Goal: Task Accomplishment & Management: Manage account settings

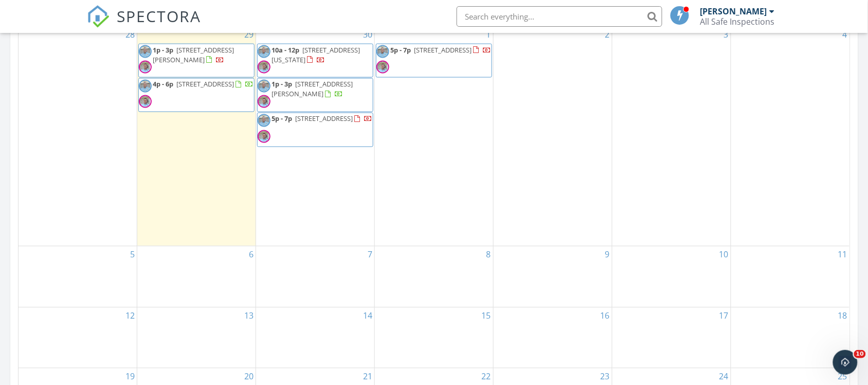
scroll to position [386, 0]
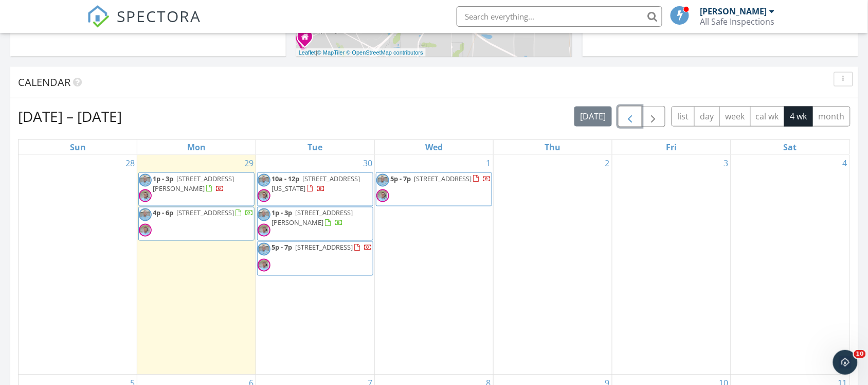
click at [633, 116] on span "button" at bounding box center [630, 117] width 12 height 12
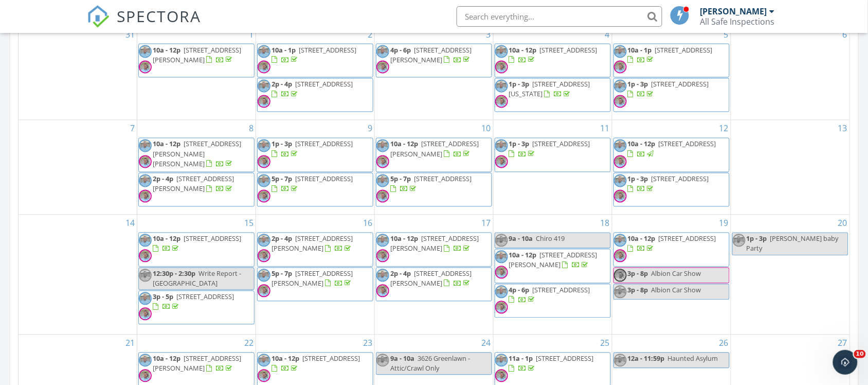
scroll to position [643, 0]
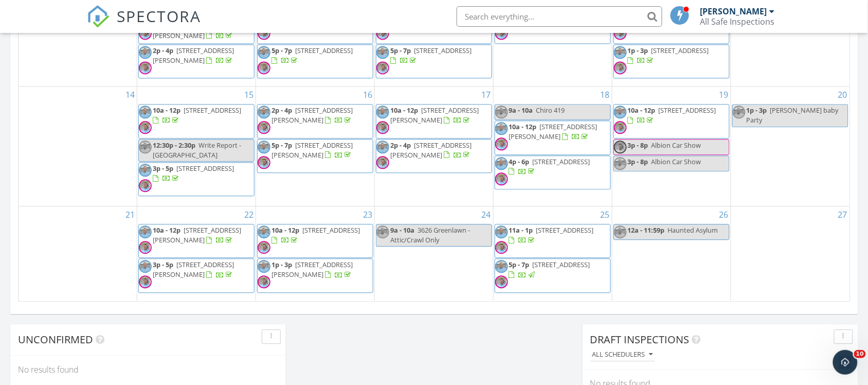
click at [346, 234] on span "7546 Hollow Creek Dr, Toledo 43617" at bounding box center [332, 229] width 58 height 9
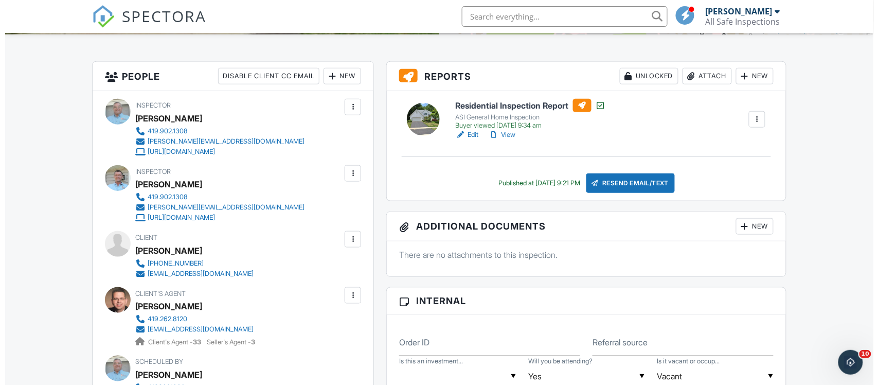
scroll to position [257, 0]
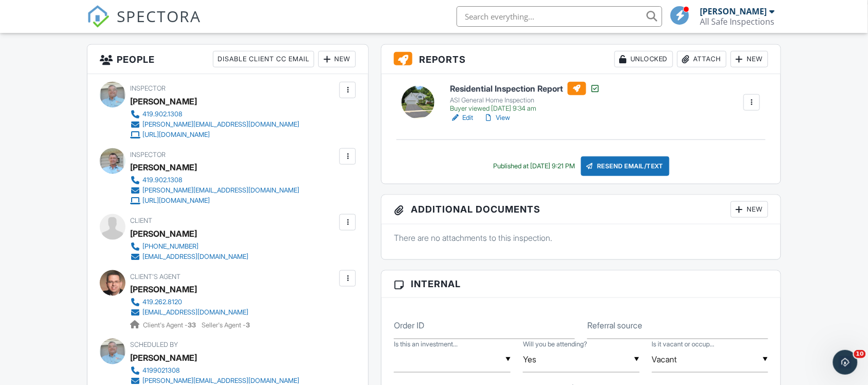
click at [741, 211] on div at bounding box center [740, 209] width 10 height 10
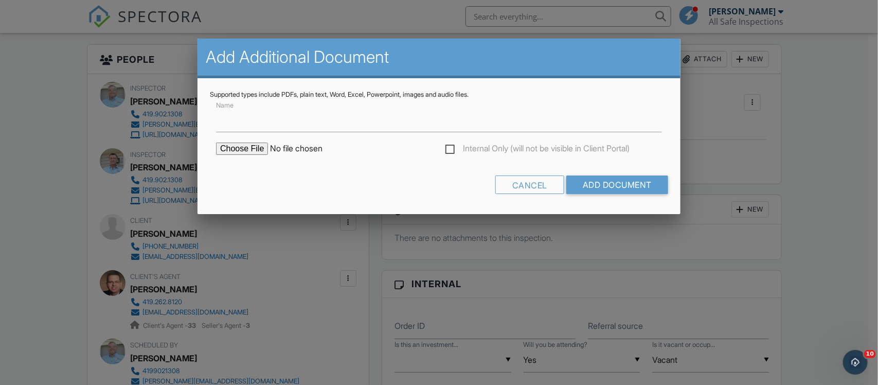
click at [254, 148] on input "file" at bounding box center [303, 149] width 175 height 12
type input "C:\fakepath\WDI Report - Hollow Cr.pdf"
click at [608, 184] on input "Add Document" at bounding box center [617, 184] width 102 height 19
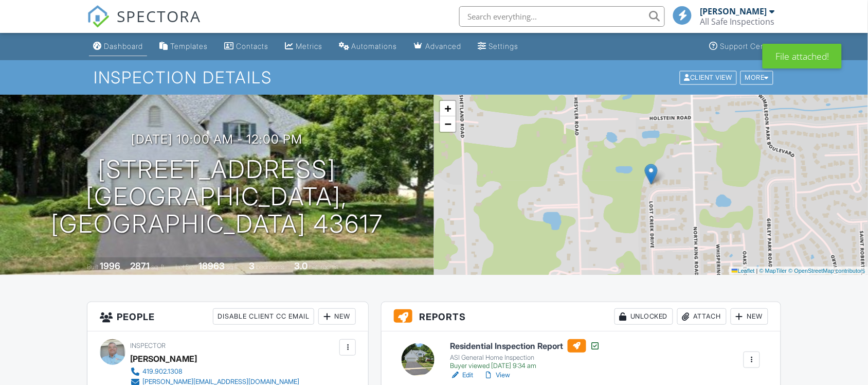
click at [134, 47] on div "Dashboard" at bounding box center [123, 46] width 39 height 9
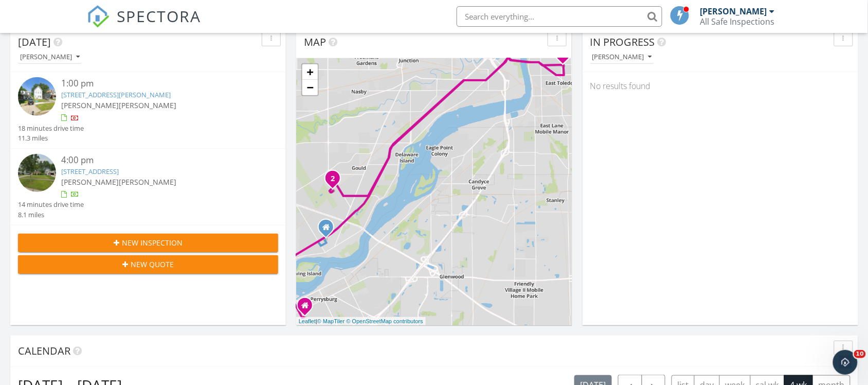
scroll to position [129, 0]
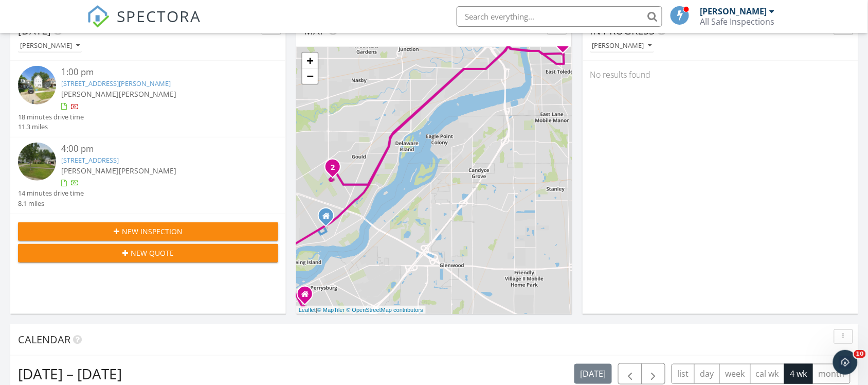
click at [119, 161] on link "3626 Greenlawn Ct, Toledo, OH 43614" at bounding box center [90, 159] width 58 height 9
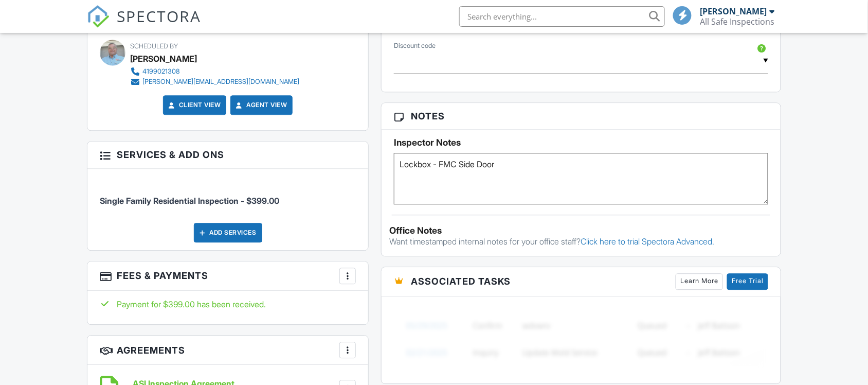
scroll to position [643, 0]
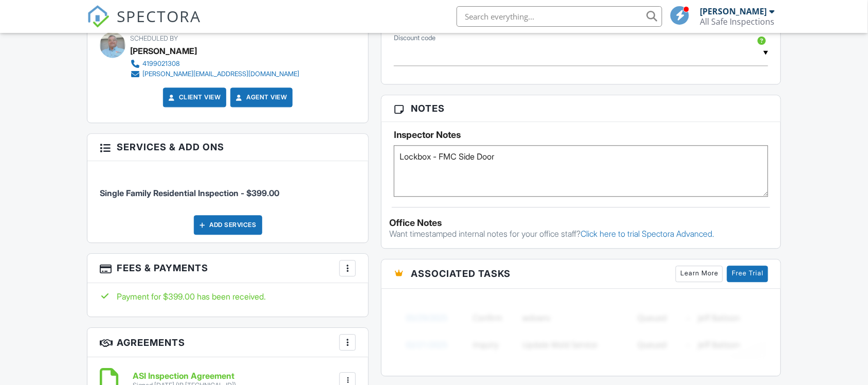
click at [511, 155] on textarea "Lockbox - FMC Side Door" at bounding box center [581, 170] width 375 height 51
type textarea "Lockbox - FMC Side Door Roof - 2015"
click at [374, 155] on div "People Disable Client CC Email New Client Add Another Person Inspector Stan Jec…" at bounding box center [228, 38] width 295 height 760
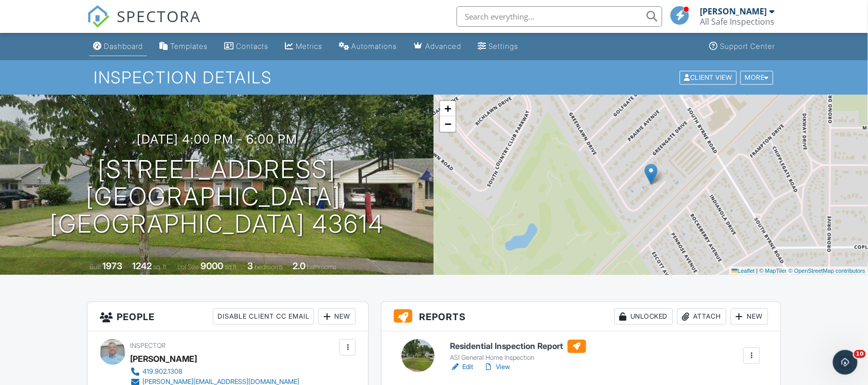
click at [133, 52] on link "Dashboard" at bounding box center [118, 46] width 58 height 19
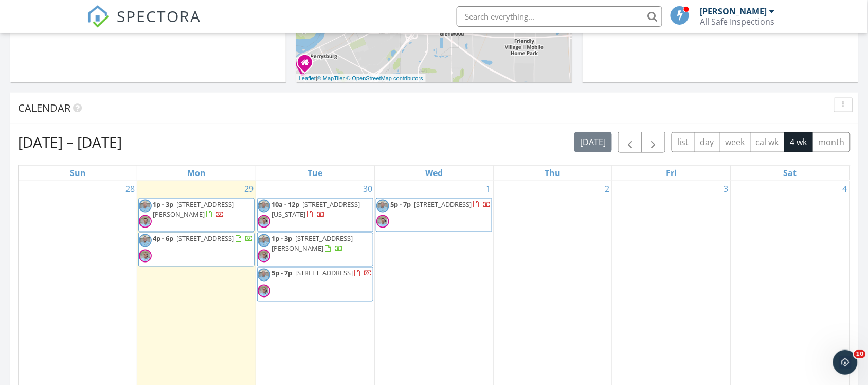
scroll to position [386, 0]
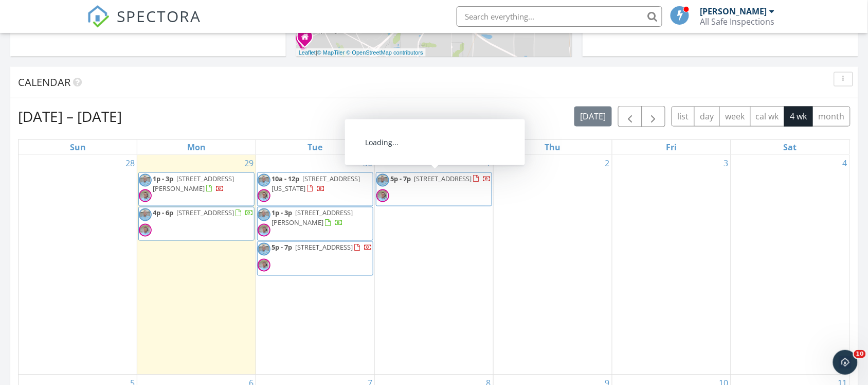
click at [431, 181] on span "[STREET_ADDRESS]" at bounding box center [443, 178] width 58 height 9
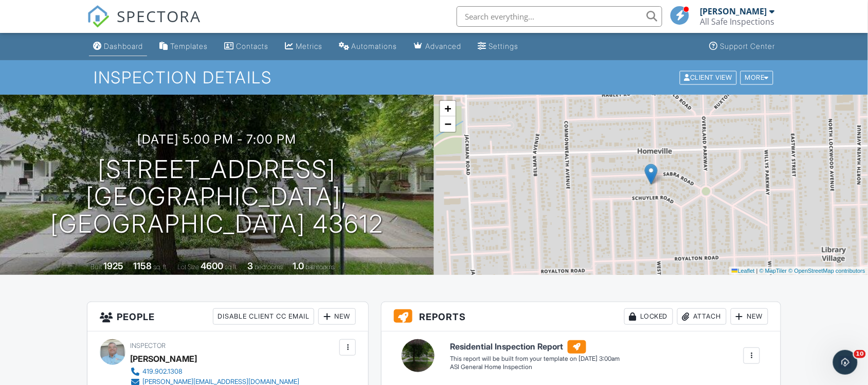
click at [130, 48] on div "Dashboard" at bounding box center [123, 46] width 39 height 9
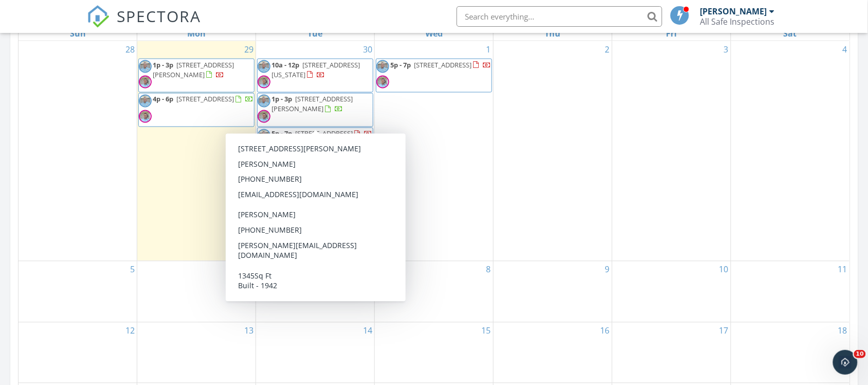
scroll to position [450, 0]
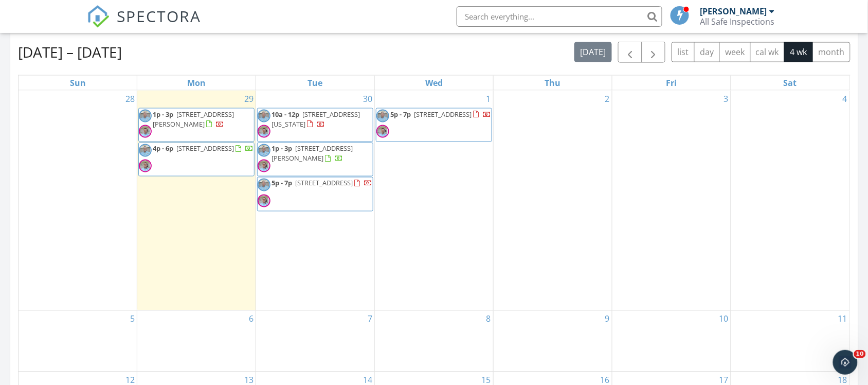
click at [296, 153] on span "[STREET_ADDRESS][PERSON_NAME]" at bounding box center [312, 153] width 81 height 19
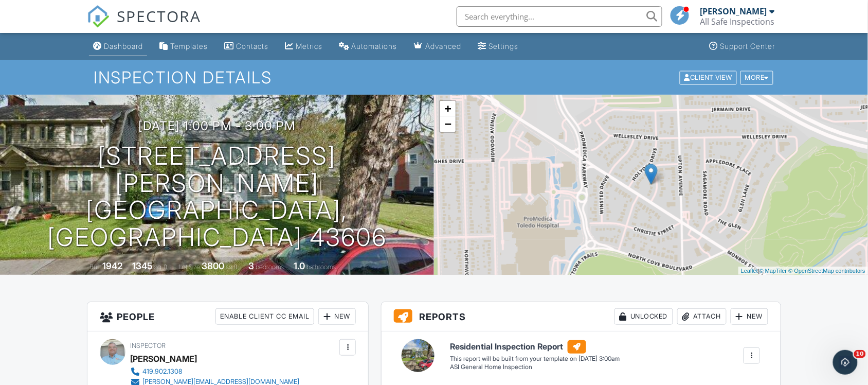
click at [119, 46] on div "Dashboard" at bounding box center [123, 46] width 39 height 9
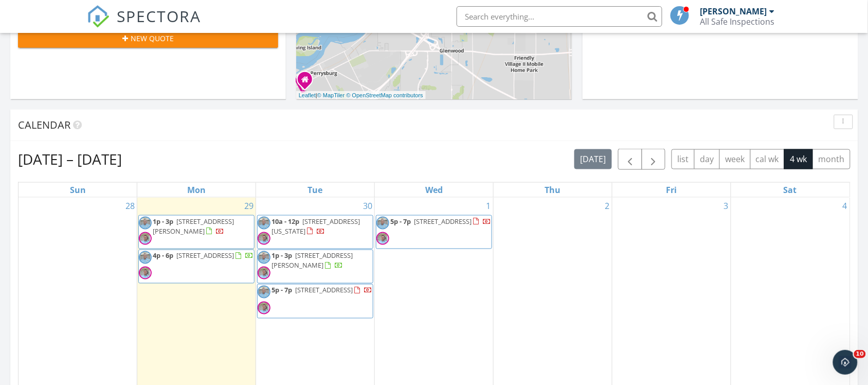
scroll to position [322, 0]
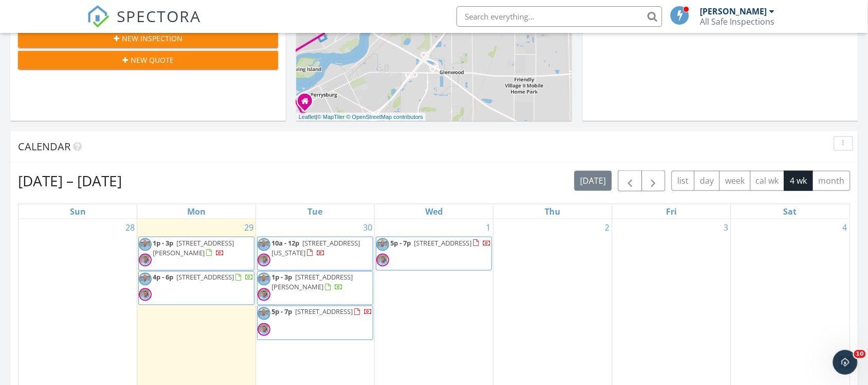
click at [176, 282] on span "[STREET_ADDRESS]" at bounding box center [205, 277] width 58 height 9
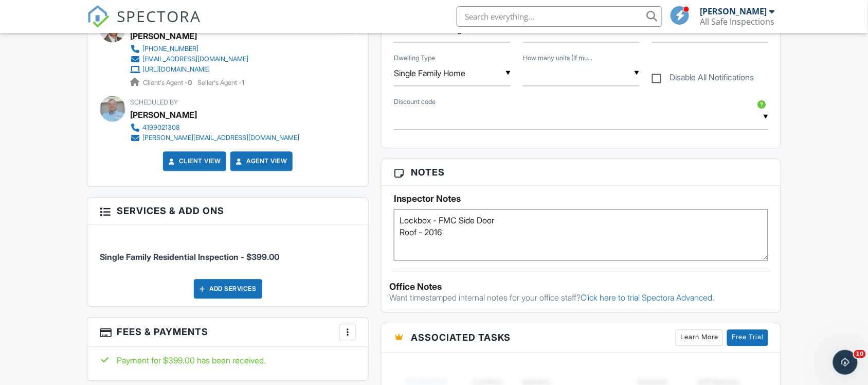
type textarea "Lockbox - FMC Side Door Roof - 2016"
click at [373, 204] on div "People Disable Client CC Email New Client Add Another Person Inspector [PERSON_…" at bounding box center [228, 103] width 295 height 760
